Goal: Task Accomplishment & Management: Use online tool/utility

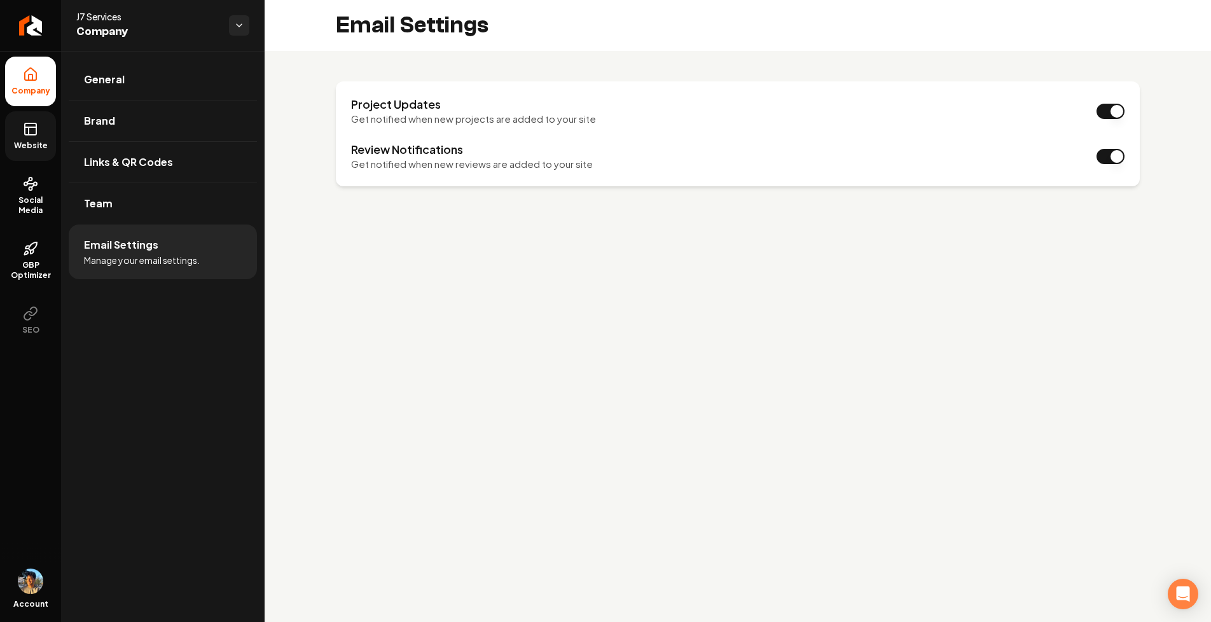
click at [38, 153] on link "Website" at bounding box center [30, 136] width 51 height 50
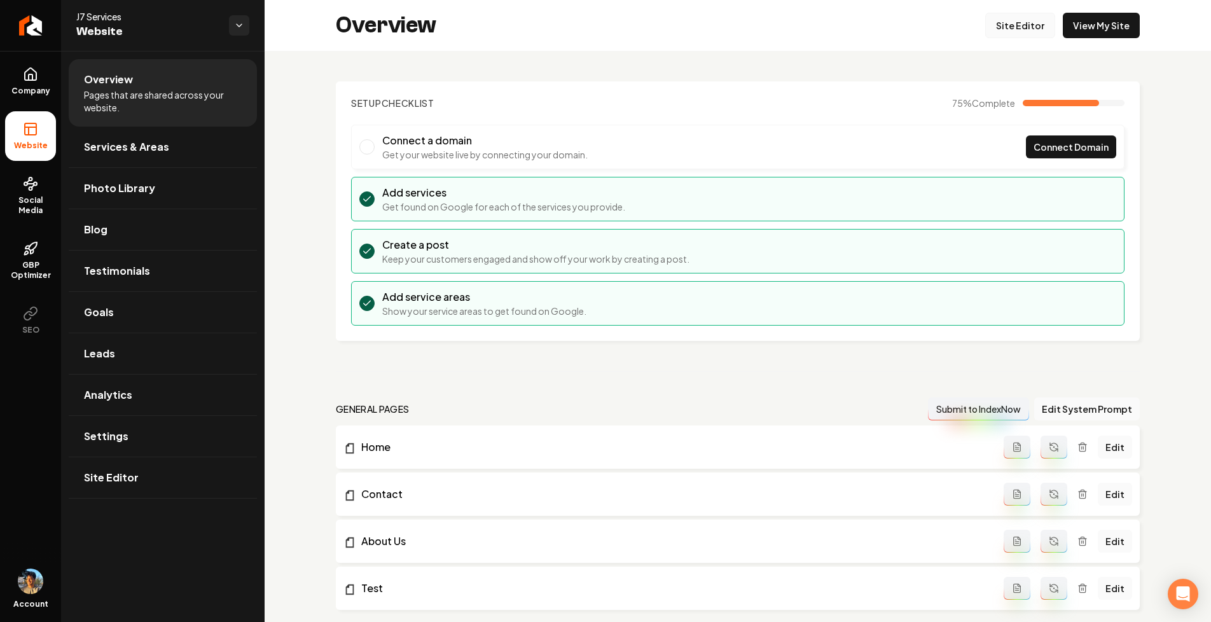
click at [1026, 13] on link "Site Editor" at bounding box center [1020, 25] width 70 height 25
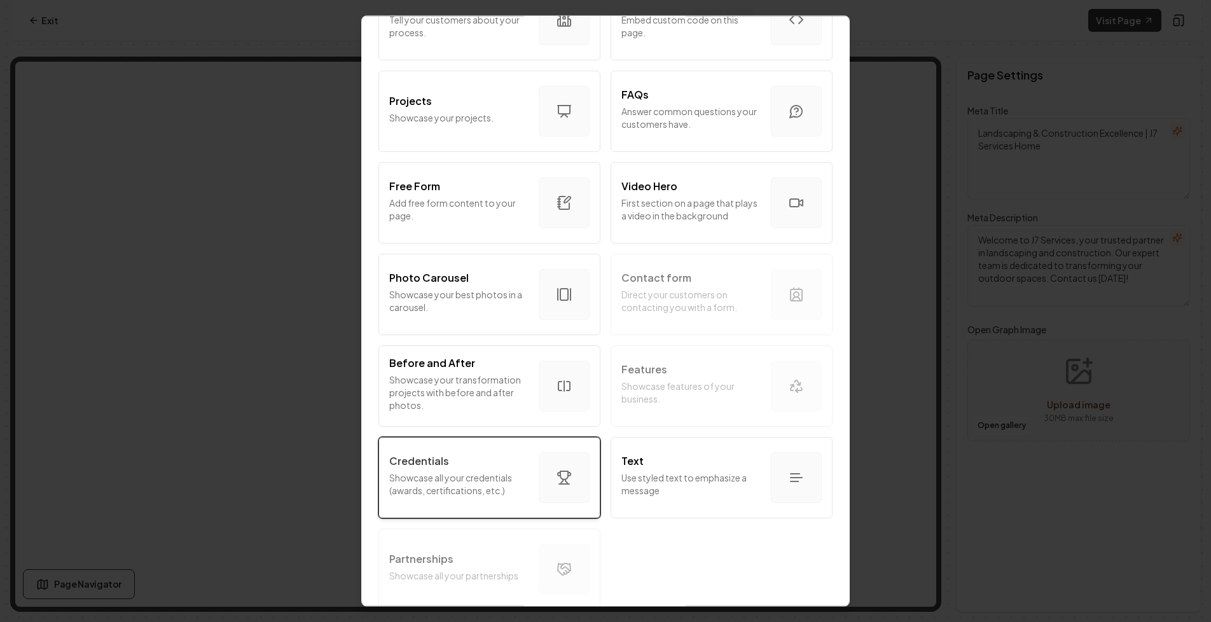
scroll to position [599, 0]
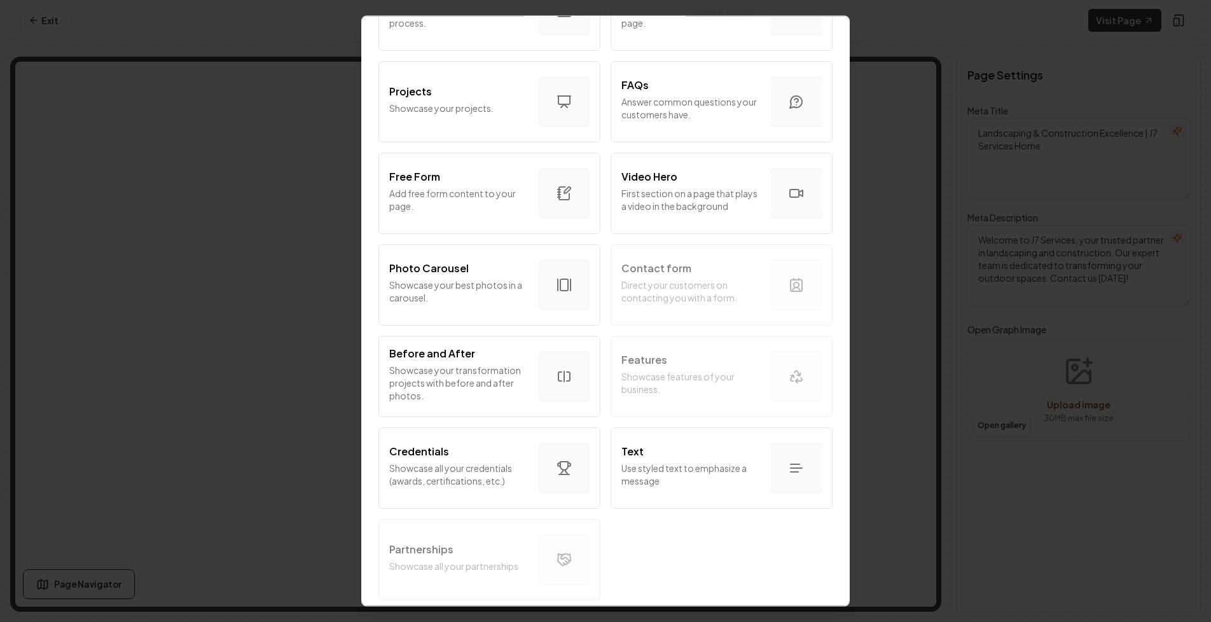
click at [477, 557] on div "Intro Section Introduce your business to your customers. Services Tell your cus…" at bounding box center [605, 57] width 457 height 1095
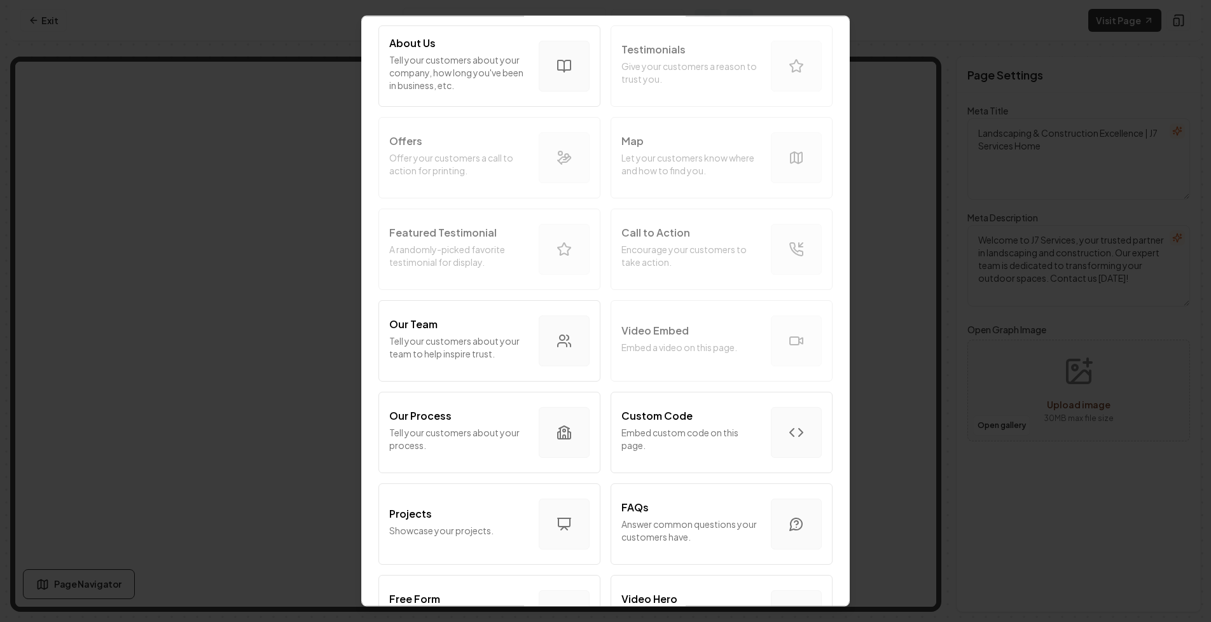
scroll to position [0, 0]
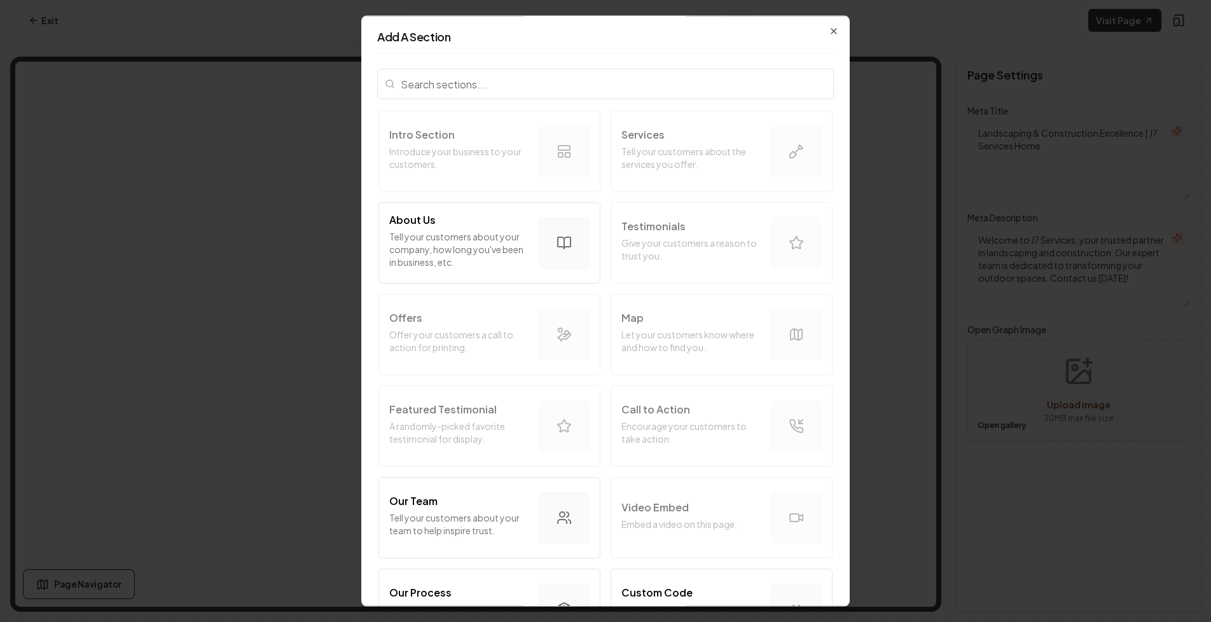
click at [501, 84] on input "search" at bounding box center [605, 84] width 457 height 31
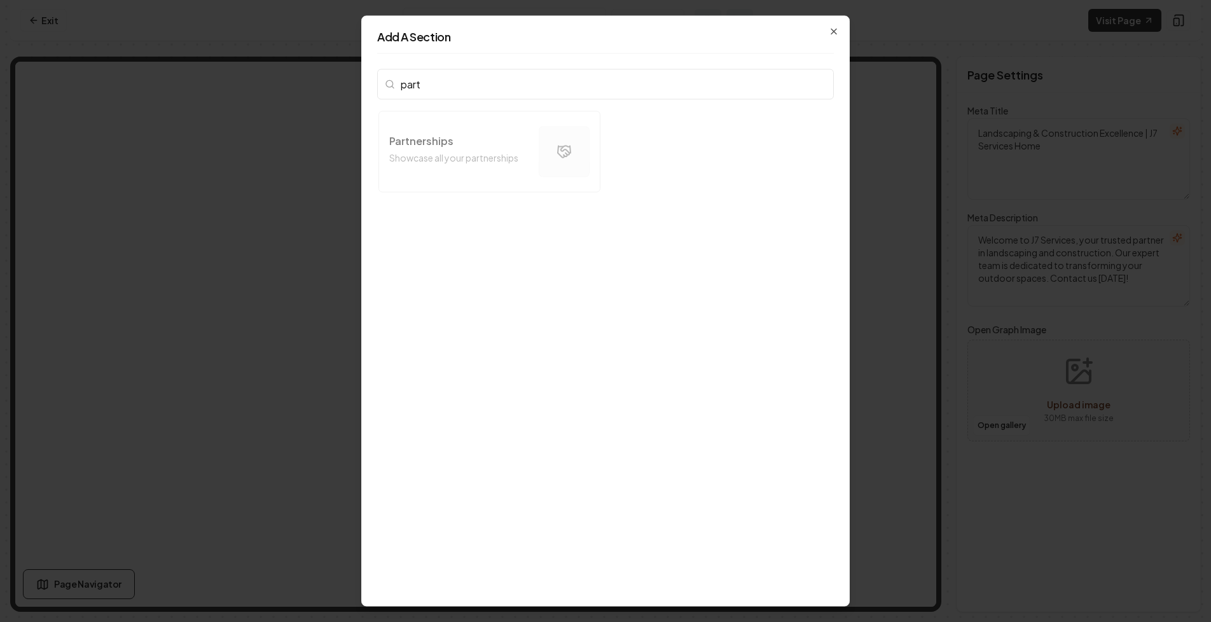
type input "part"
click at [474, 142] on div "Partnerships Showcase all your partnerships" at bounding box center [605, 153] width 457 height 88
click at [508, 151] on div "Partnerships Showcase all your partnerships" at bounding box center [605, 153] width 457 height 88
drag, startPoint x: 419, startPoint y: 113, endPoint x: 531, endPoint y: 170, distance: 125.7
click at [531, 170] on div "Partnerships Showcase all your partnerships" at bounding box center [605, 153] width 457 height 88
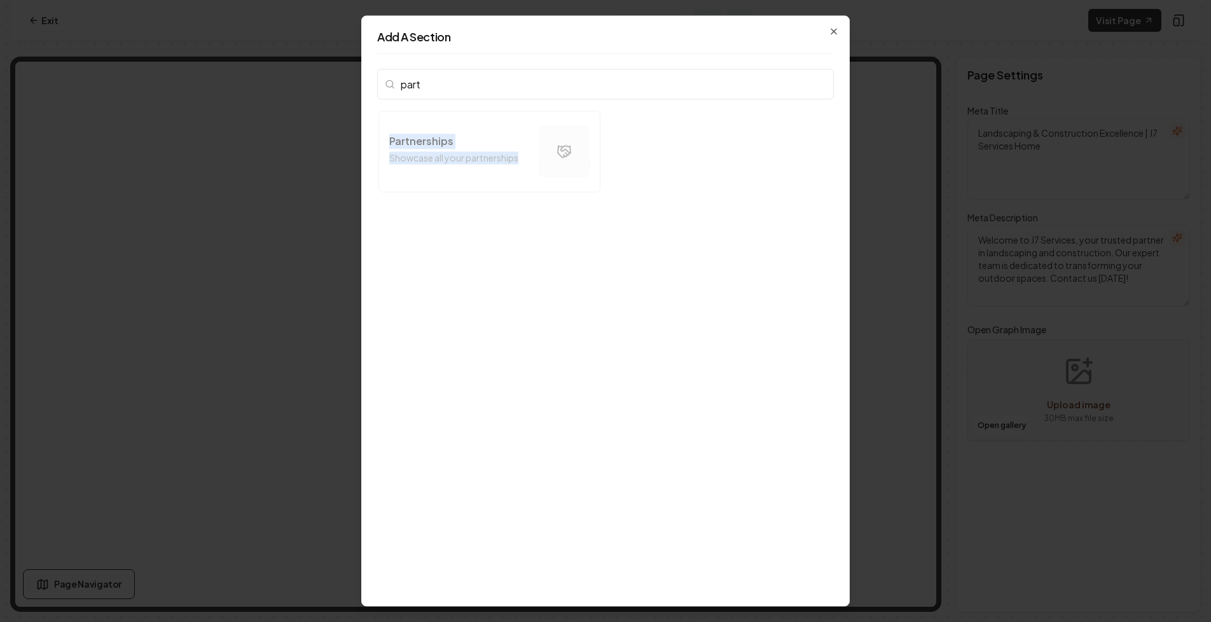
click at [818, 83] on input "part" at bounding box center [605, 84] width 457 height 31
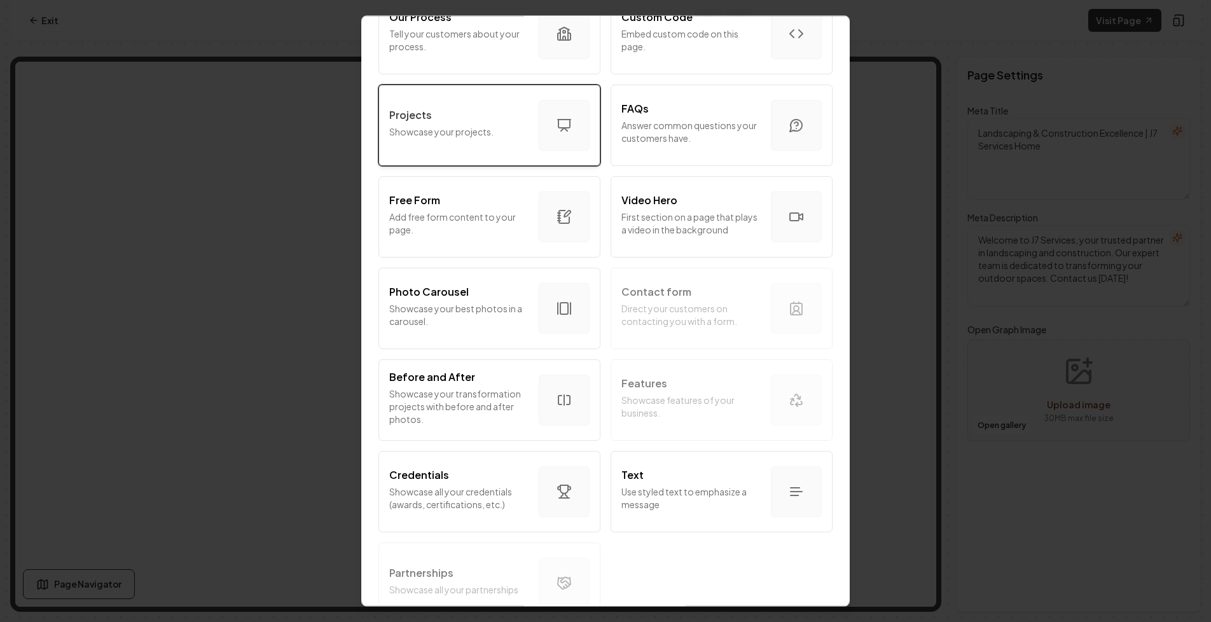
scroll to position [599, 0]
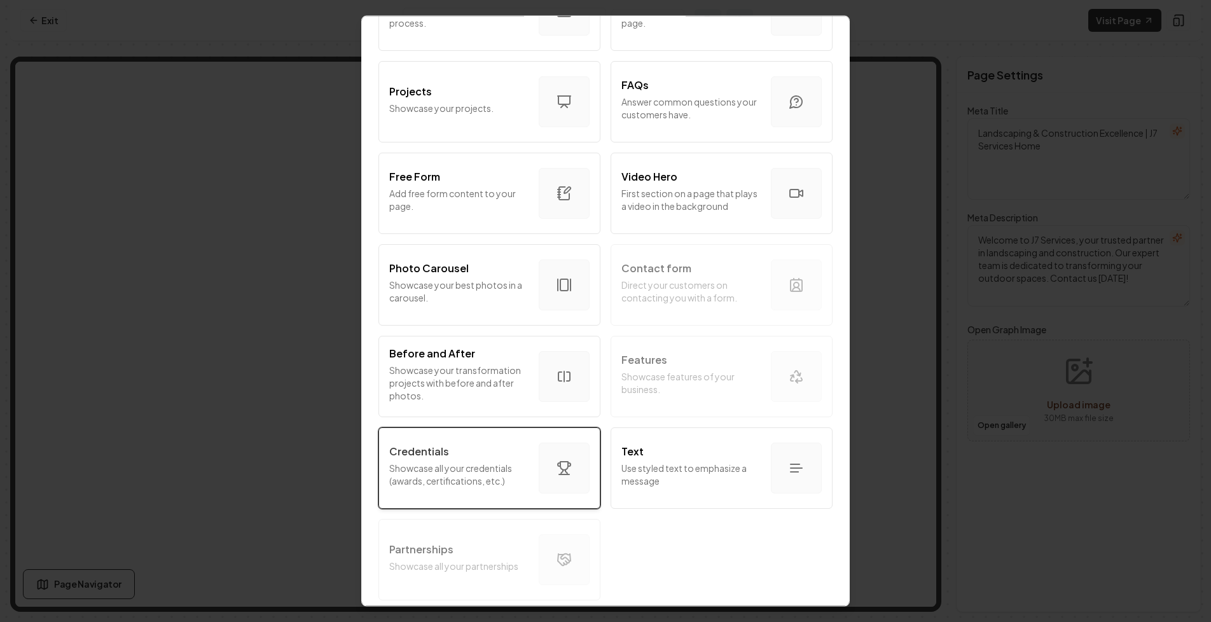
click at [497, 475] on p "Showcase all your credentials (awards, certifications, etc.)" at bounding box center [458, 474] width 139 height 25
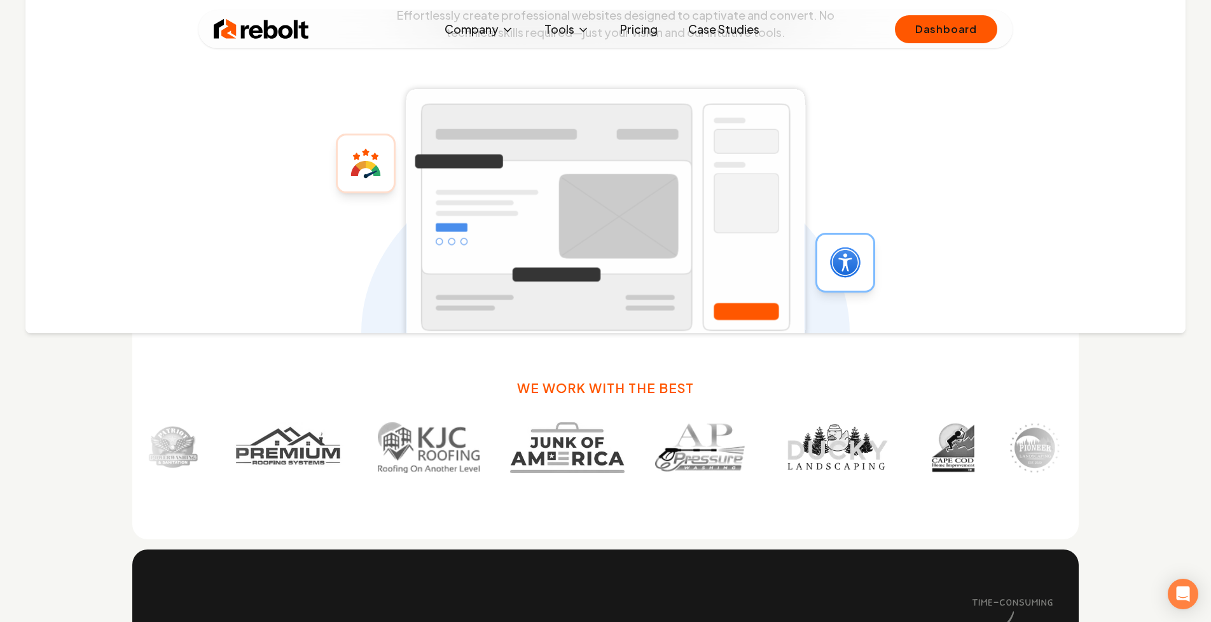
scroll to position [698, 0]
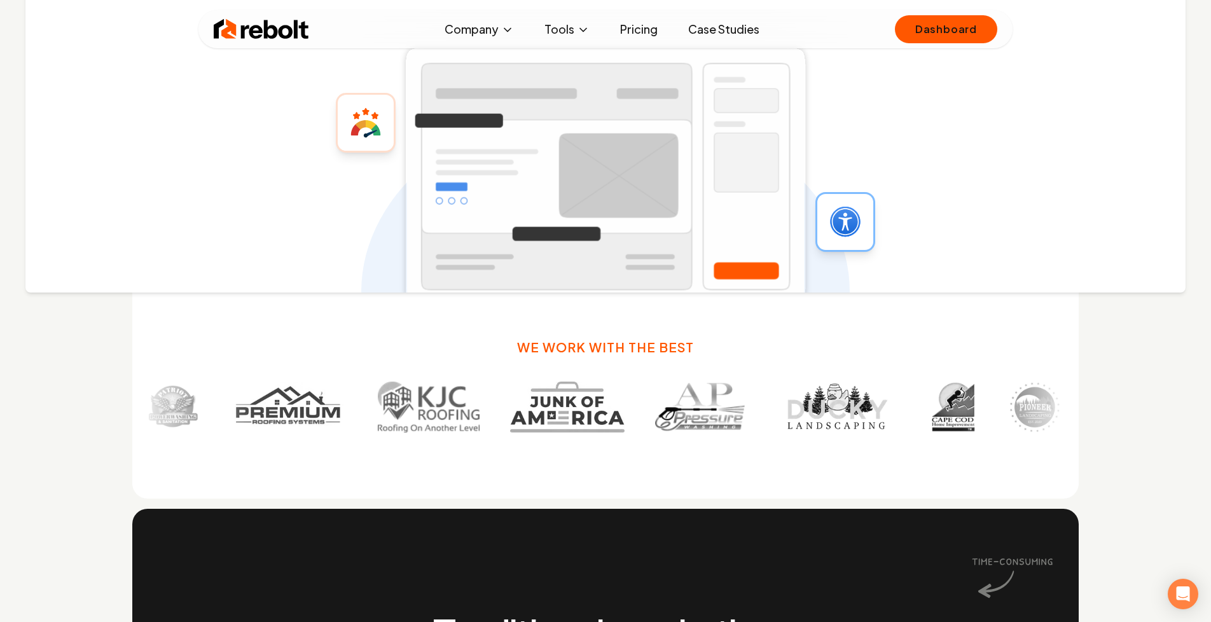
scroll to position [722, 0]
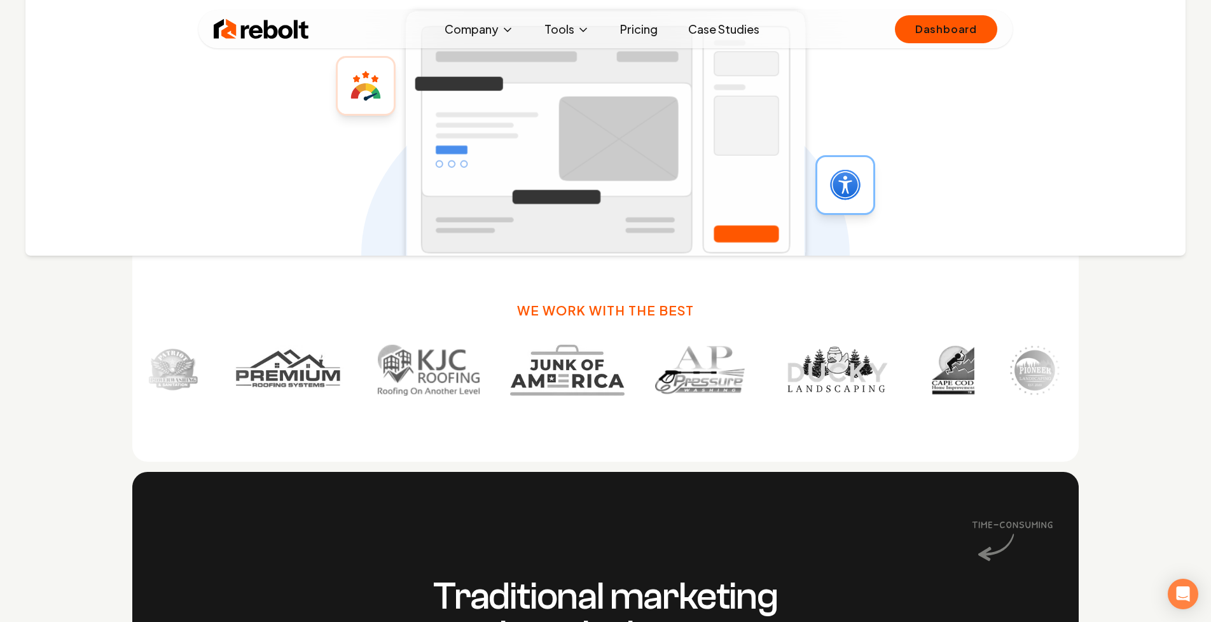
scroll to position [776, 0]
